Goal: Transaction & Acquisition: Purchase product/service

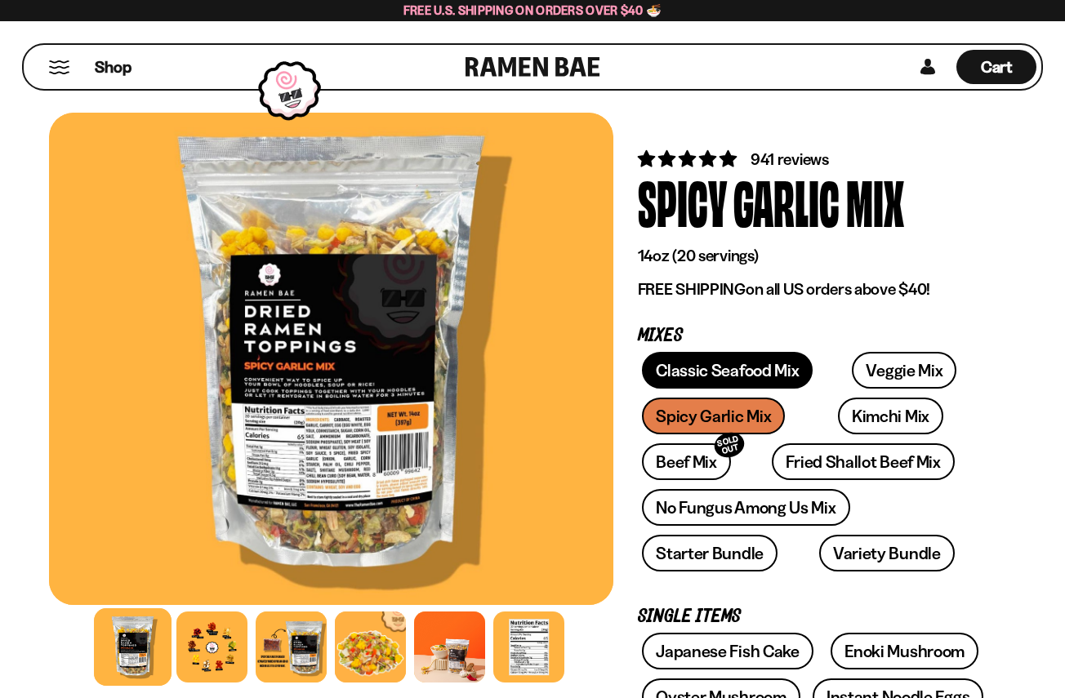
click at [773, 368] on link "Classic Seafood Mix" at bounding box center [727, 370] width 171 height 37
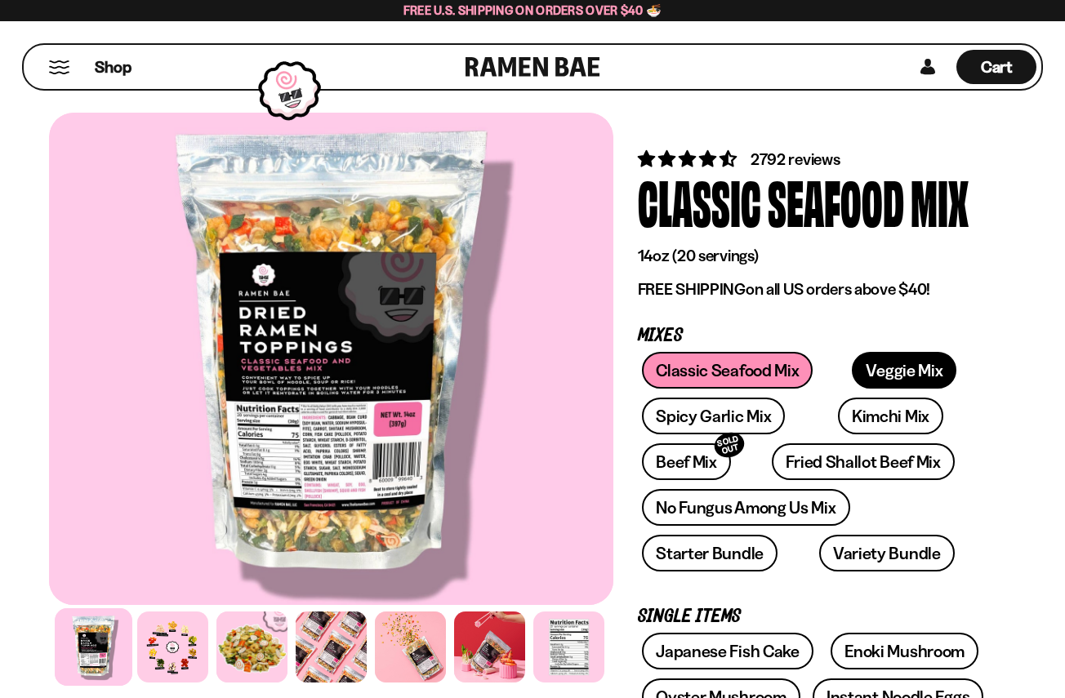
click at [878, 377] on link "Veggie Mix" at bounding box center [904, 370] width 105 height 37
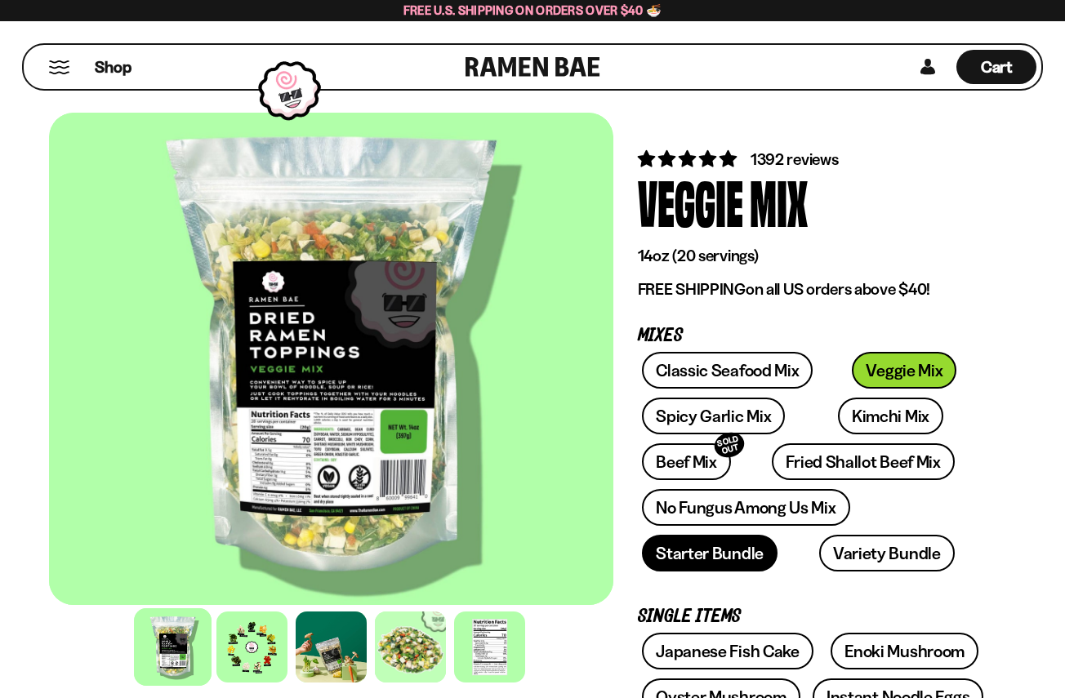
click at [739, 553] on link "Starter Bundle" at bounding box center [710, 553] width 136 height 37
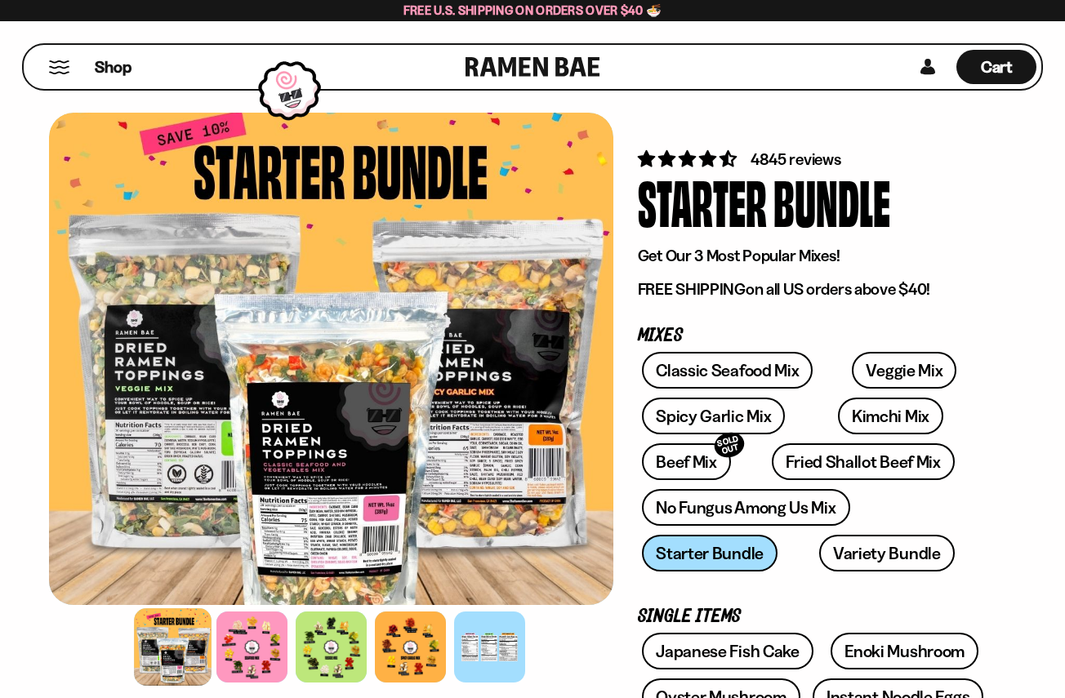
click at [991, 427] on div "Classic Seafood Mix Veggie Mix Spicy Garlic Mix Kimchi Mix Beef Mix SOLD OUT" at bounding box center [815, 466] width 354 height 229
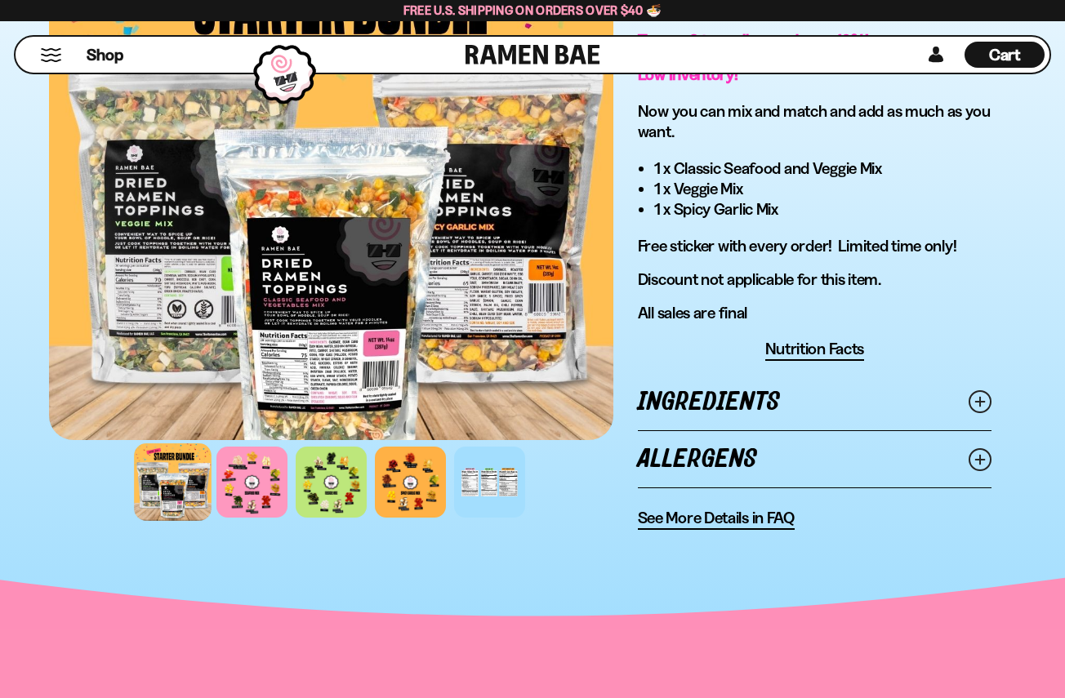
scroll to position [1092, 0]
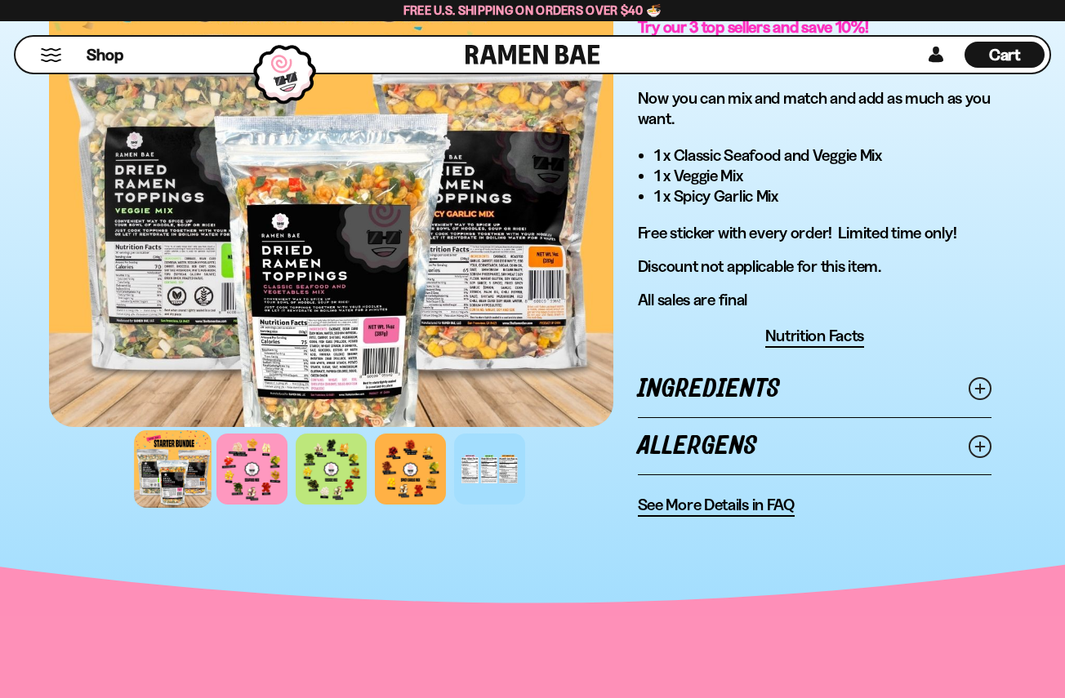
click at [768, 506] on span "See More Details in FAQ" at bounding box center [716, 505] width 157 height 20
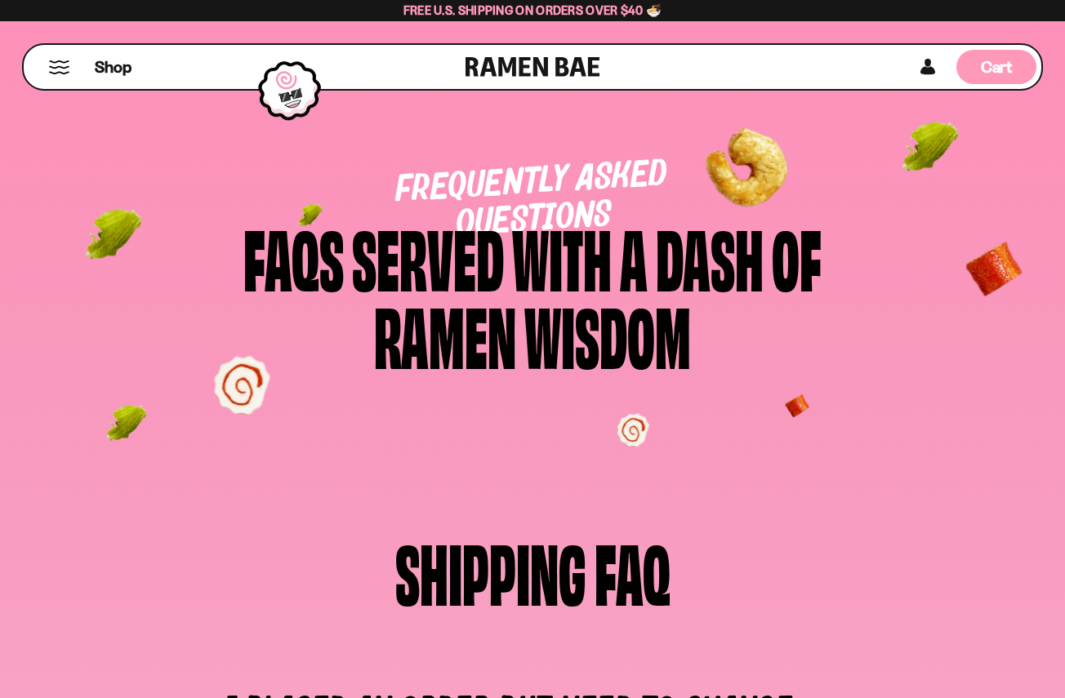
click at [1001, 65] on span "Cart" at bounding box center [997, 67] width 32 height 20
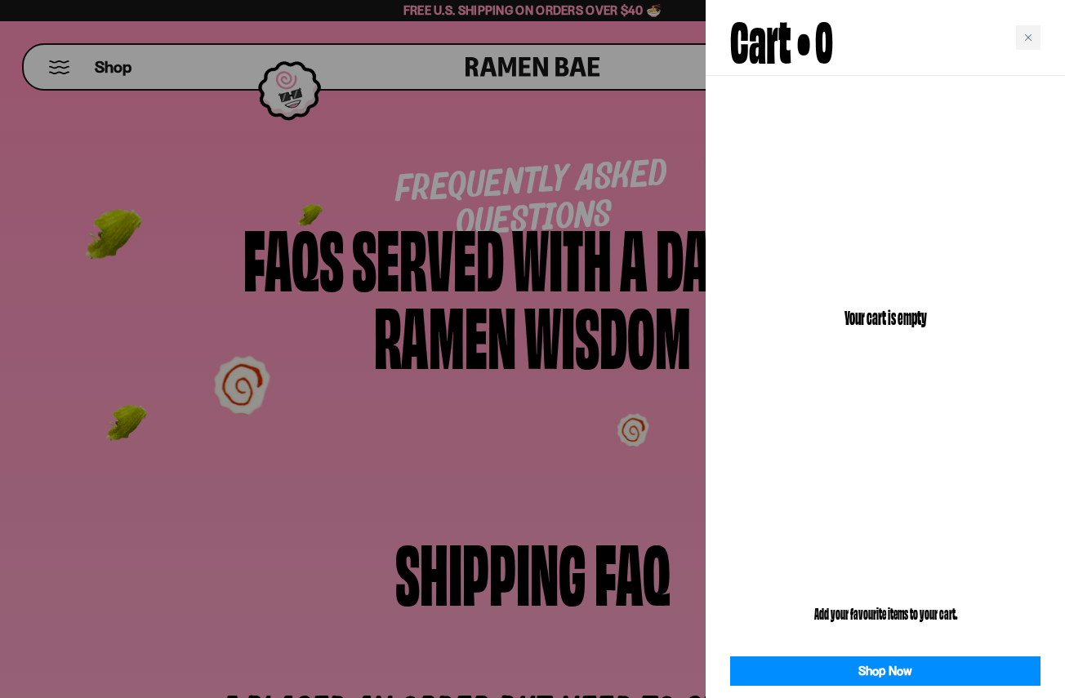
click at [337, 419] on div at bounding box center [532, 349] width 1065 height 698
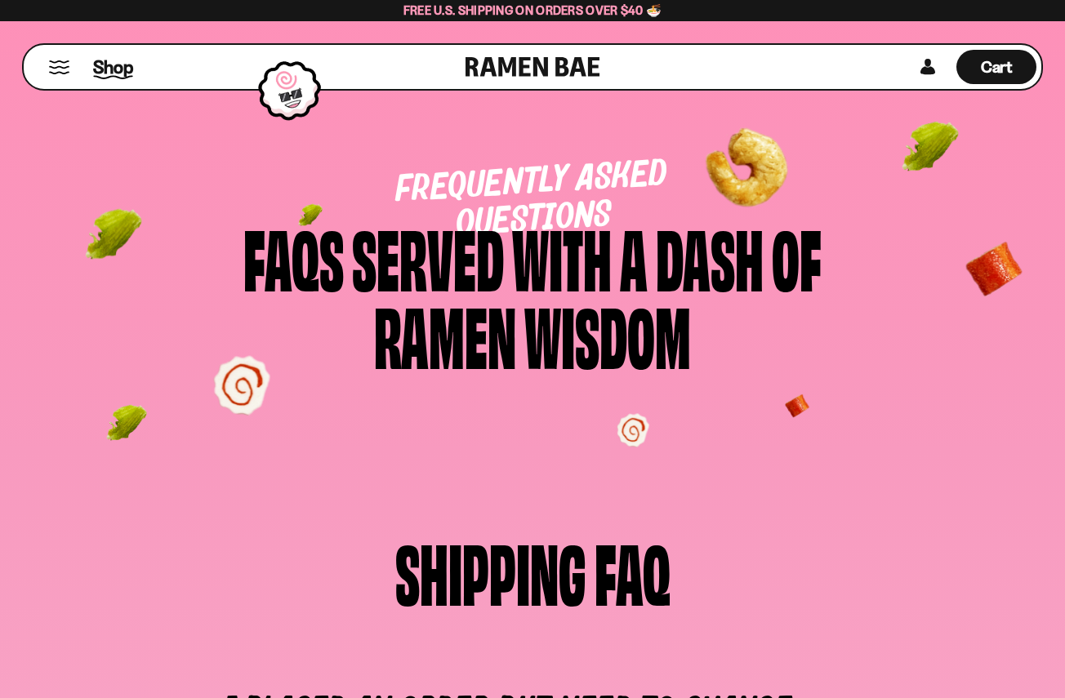
click at [117, 65] on span "Shop" at bounding box center [113, 67] width 40 height 25
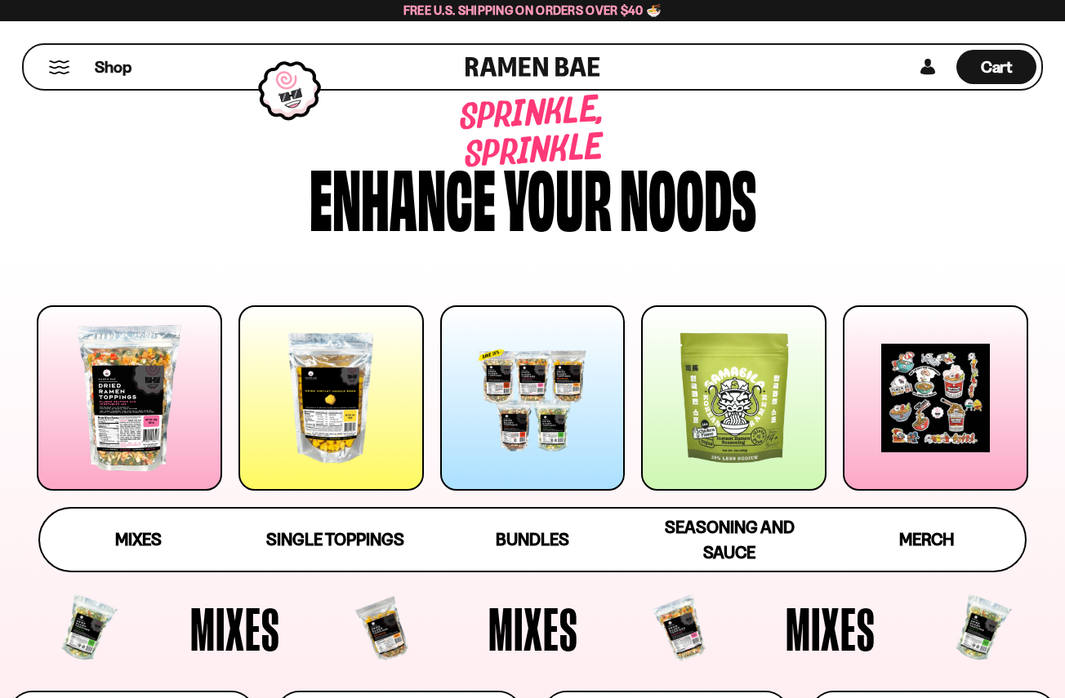
click at [475, 416] on div at bounding box center [532, 397] width 185 height 185
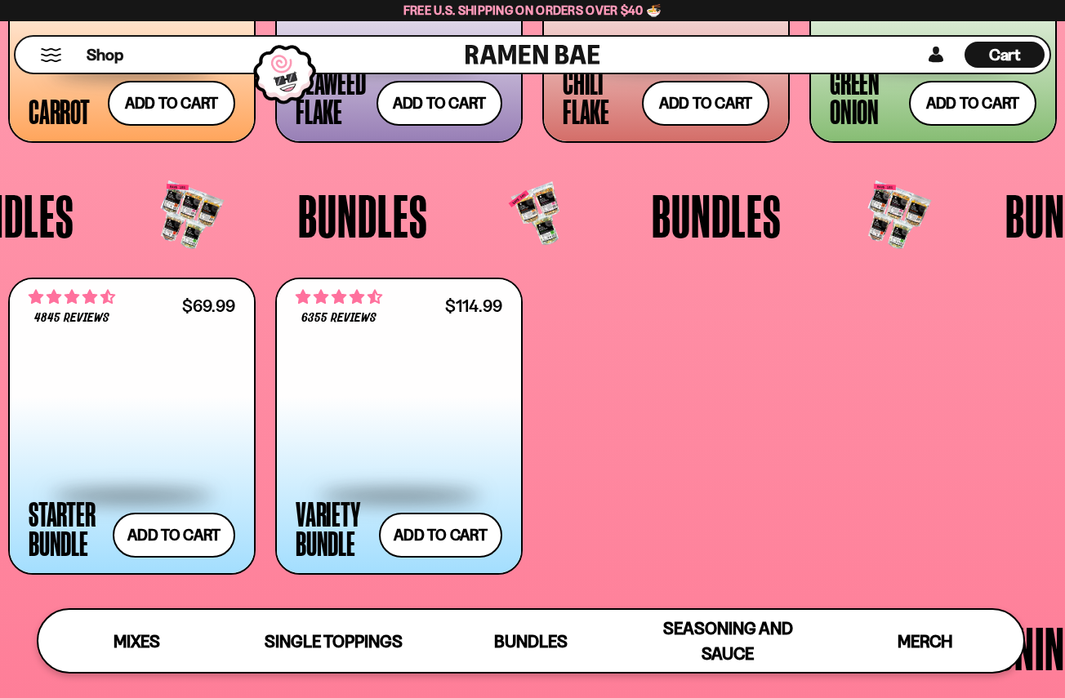
scroll to position [3126, 0]
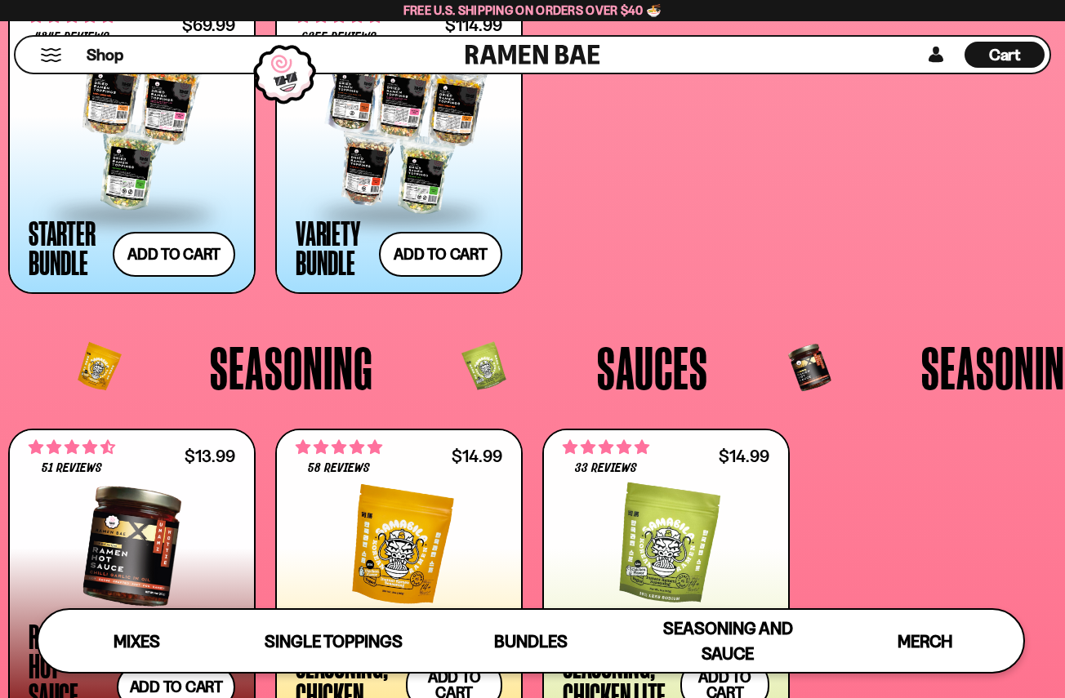
click at [262, 296] on div "4845 reviews $69.99 Starter Bundle Add to cart Add — Regular price $69.99 Regul…" at bounding box center [532, 145] width 1049 height 331
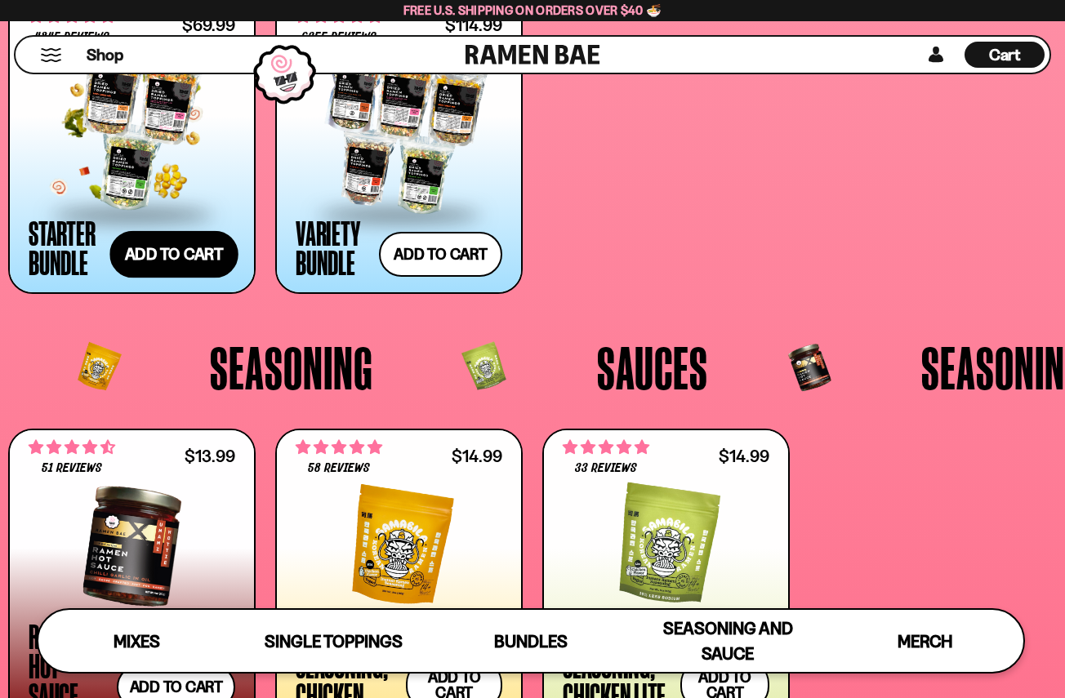
click at [154, 253] on button "Add to cart Add — Regular price $69.99 Regular price $77.97 USD Sale price $69.…" at bounding box center [173, 254] width 128 height 47
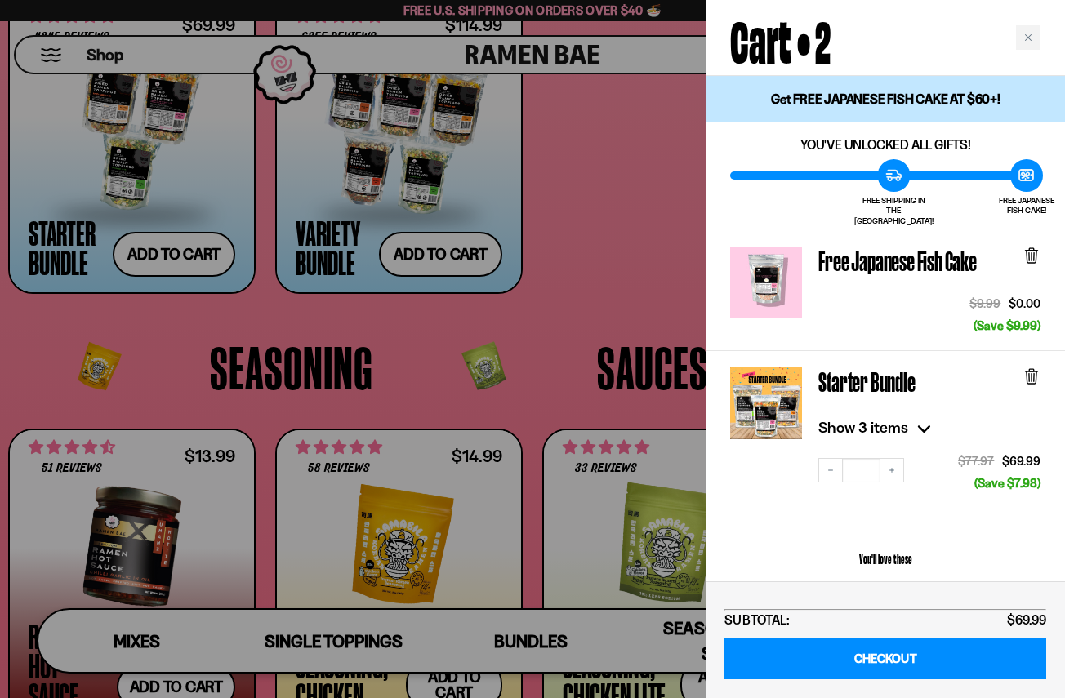
click at [924, 415] on icon at bounding box center [924, 428] width 26 height 26
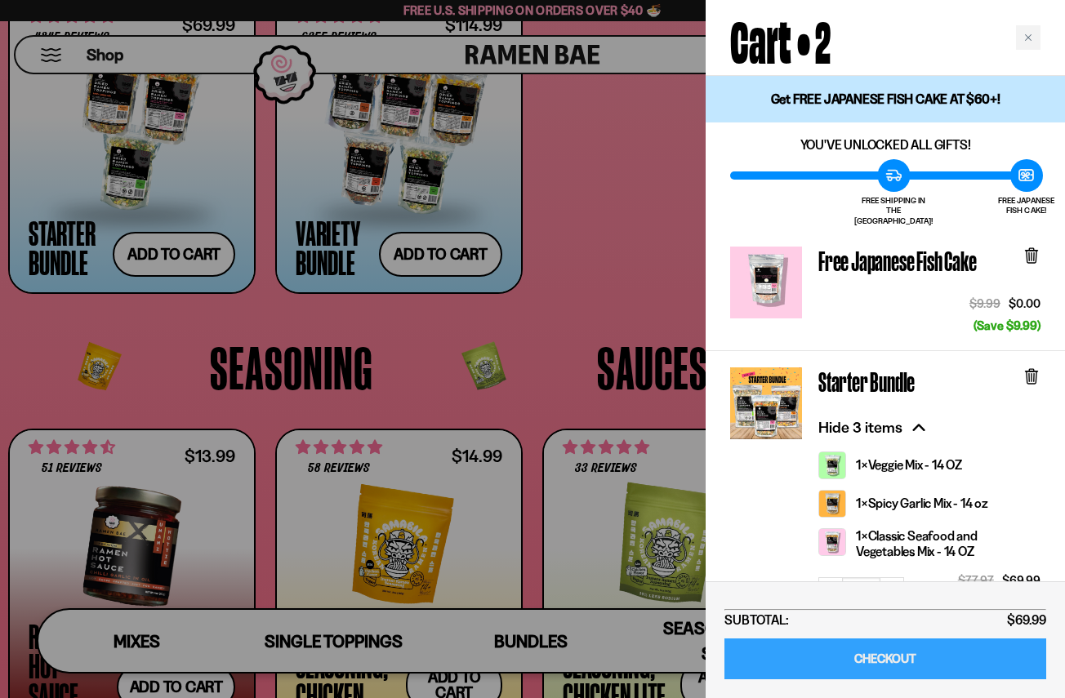
click at [847, 653] on link "CHECKOUT" at bounding box center [885, 660] width 322 height 42
